Goal: Task Accomplishment & Management: Use online tool/utility

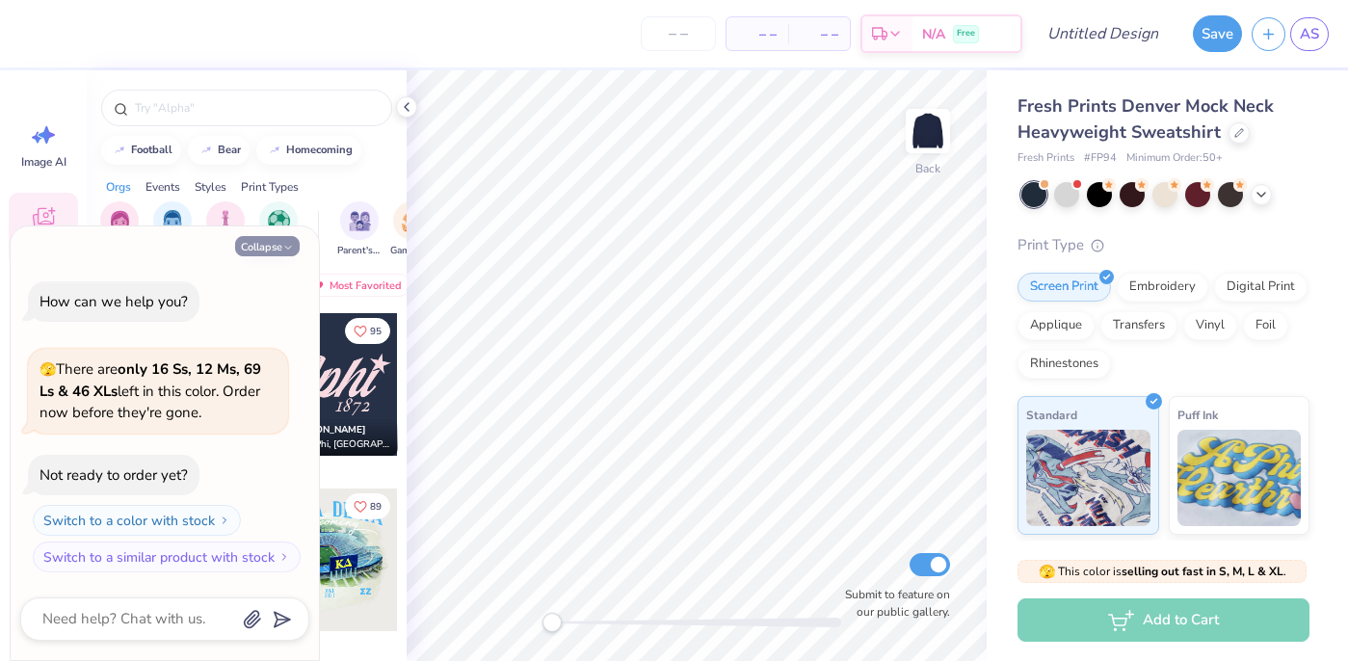
click at [271, 248] on button "Collapse" at bounding box center [267, 246] width 65 height 20
type textarea "x"
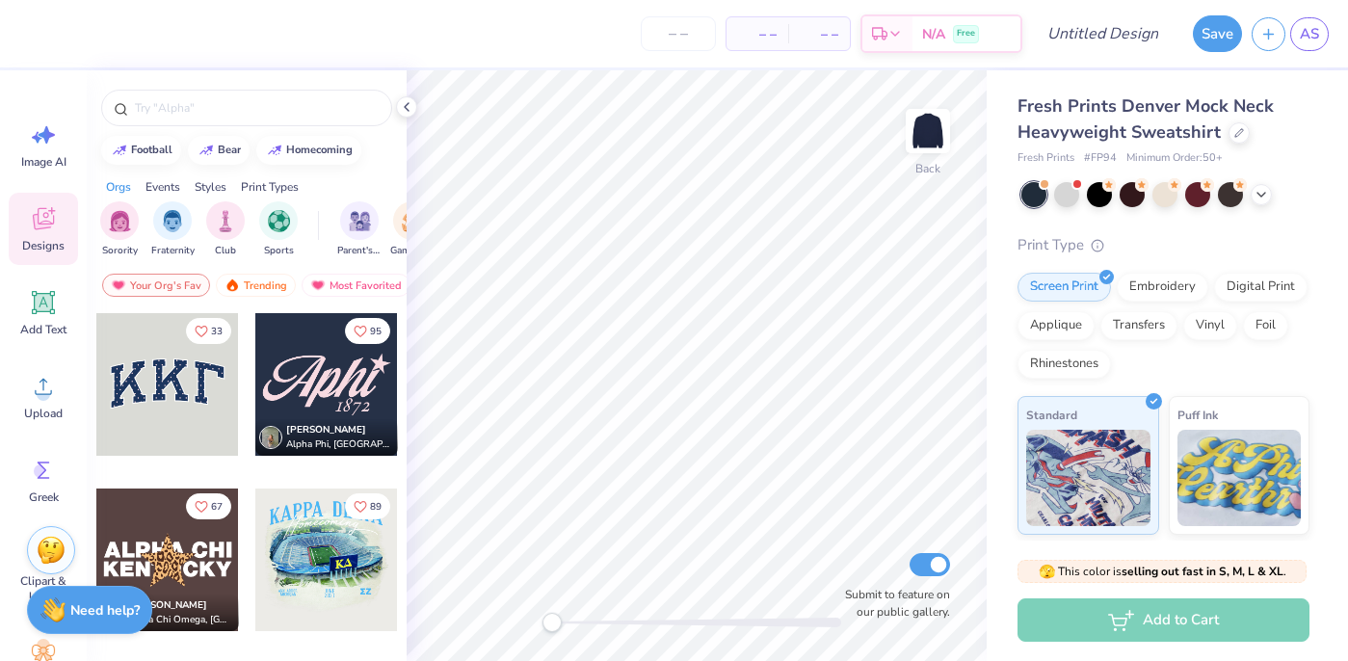
click at [161, 385] on div at bounding box center [167, 384] width 143 height 143
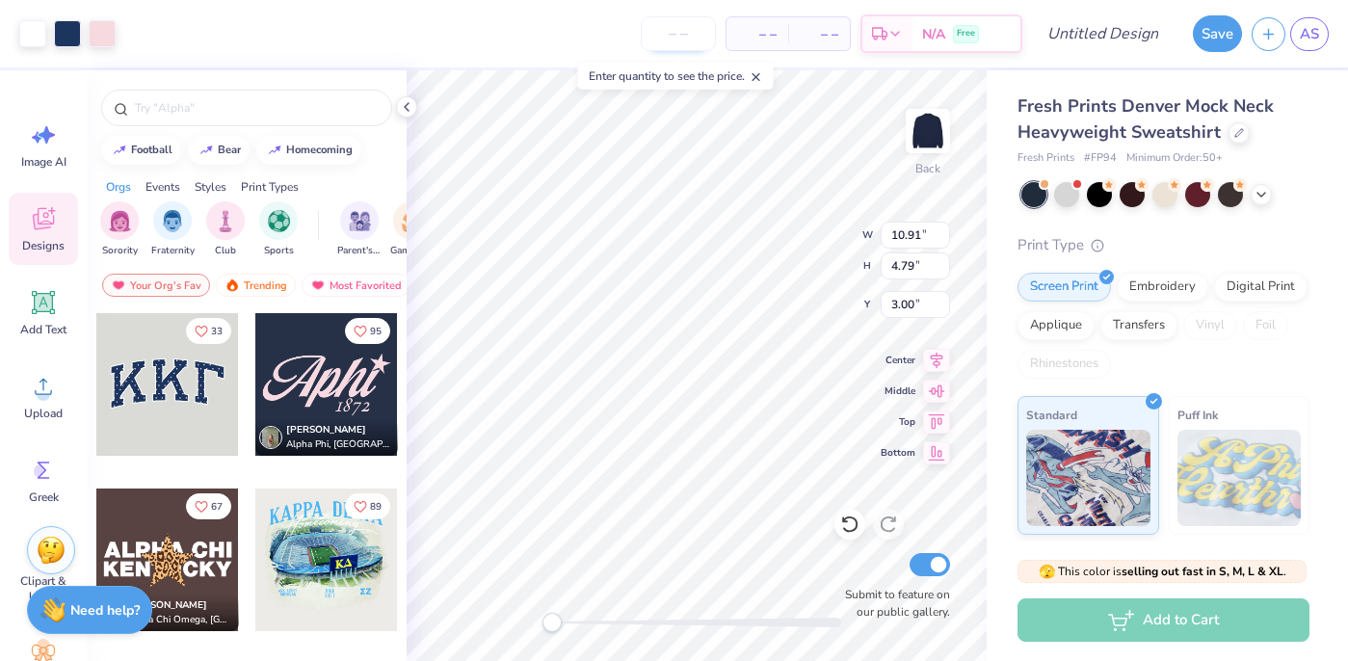
click at [673, 33] on input "number" at bounding box center [678, 33] width 75 height 35
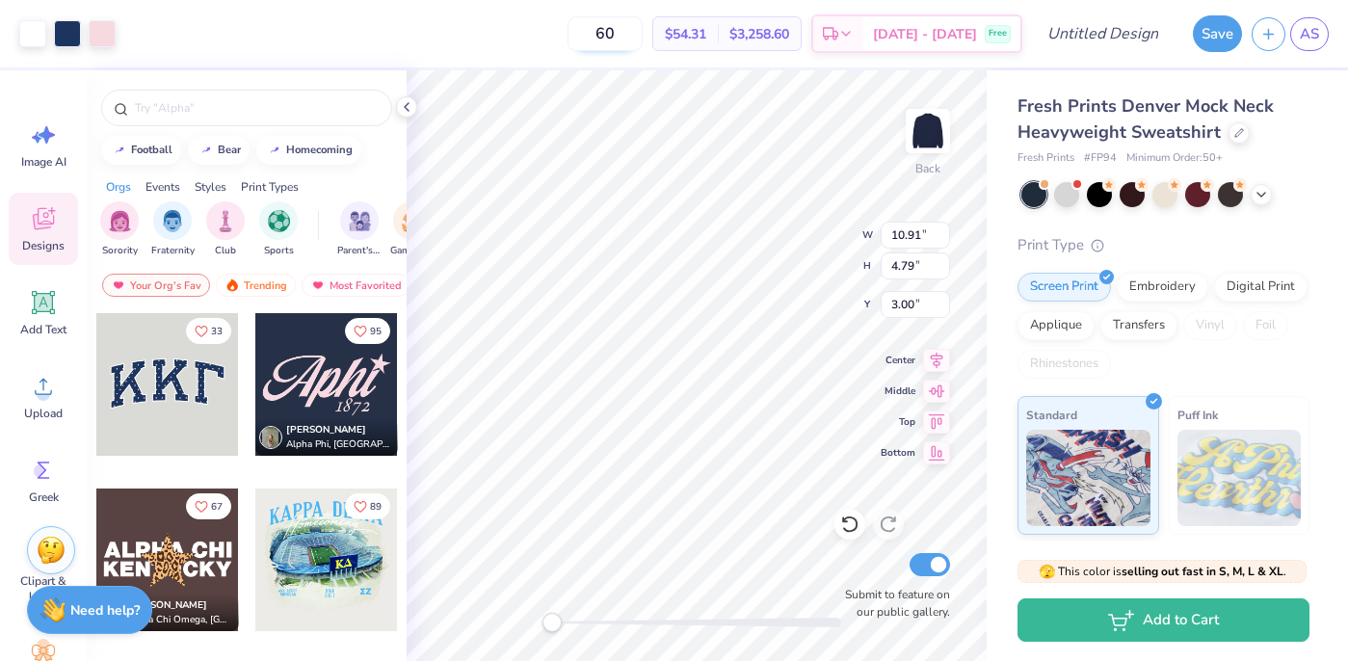
type input "6"
type input "70"
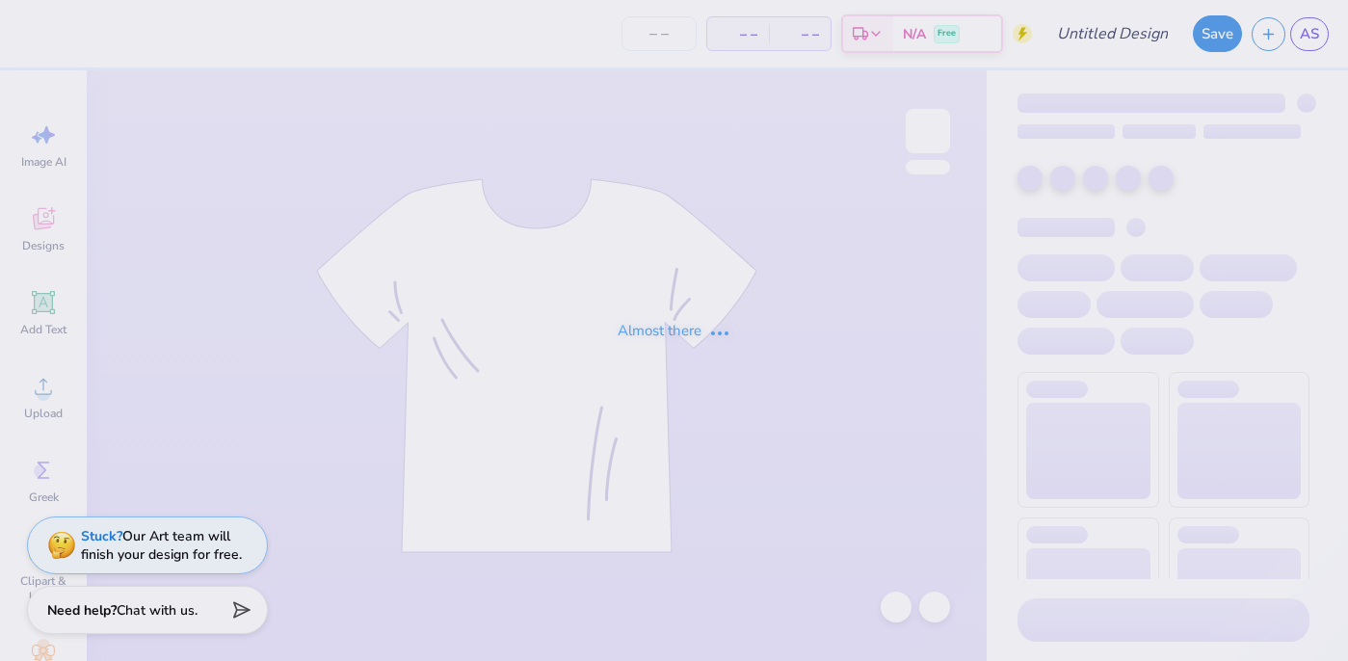
type input "exec crew"
type input "15"
